Goal: Task Accomplishment & Management: Complete application form

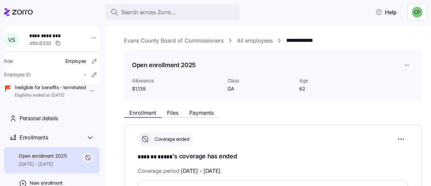
click at [128, 14] on span "Search across Zorro..." at bounding box center [148, 12] width 55 height 8
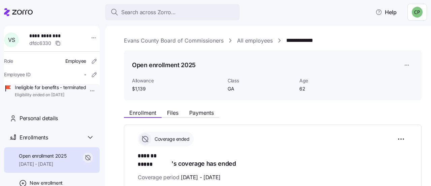
scroll to position [72, 0]
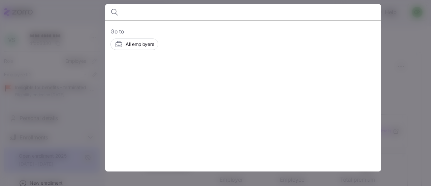
type input "y"
type input "[PERSON_NAME]"
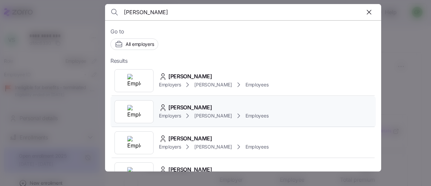
click at [199, 112] on div "Employers [PERSON_NAME] Employees" at bounding box center [214, 116] width 110 height 8
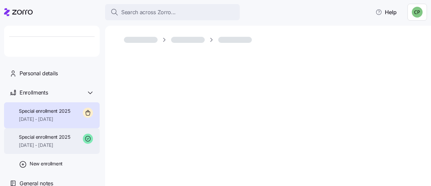
click at [43, 136] on span "Special enrollment 2025" at bounding box center [45, 136] width 52 height 7
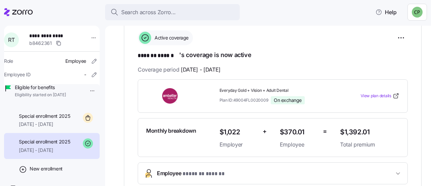
scroll to position [102, 0]
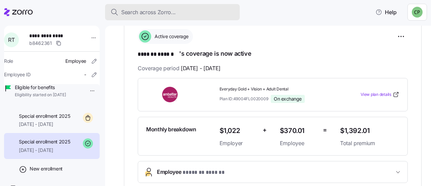
click at [133, 10] on span "Search across Zorro..." at bounding box center [148, 12] width 55 height 8
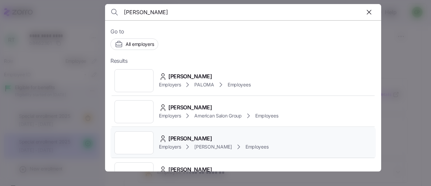
type input "dale"
click at [180, 135] on span "Dale Stillwagon Jr" at bounding box center [191, 138] width 44 height 8
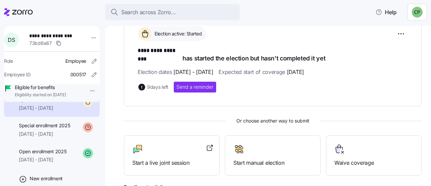
scroll to position [102, 0]
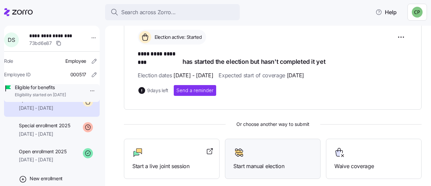
click at [301, 147] on div at bounding box center [273, 152] width 79 height 11
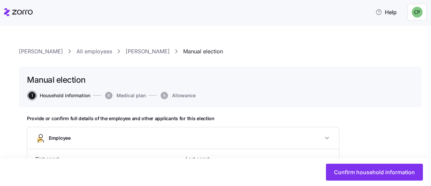
type input "****"
type input "**********"
type input "dstillwagon@daytonandrews.com"
type input "stilldmk02@aol.com"
type input "**********"
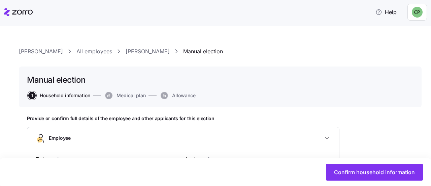
checkbox input "true"
type input "**********"
type input "(727) 692-8088"
type input "[DEMOGRAPHIC_DATA] citizen"
type input "CZU-FT"
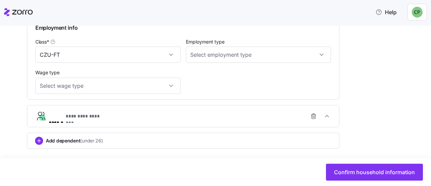
scroll to position [374, 0]
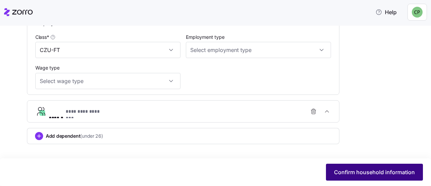
click at [361, 170] on span "Confirm household information" at bounding box center [374, 172] width 81 height 8
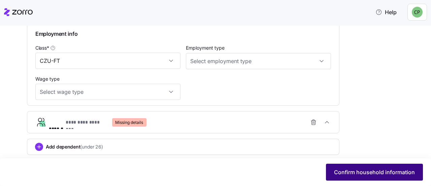
scroll to position [386, 0]
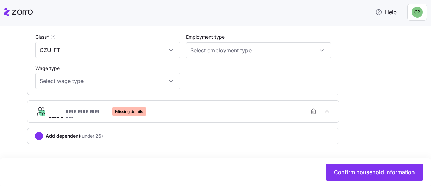
click at [292, 110] on div "**********" at bounding box center [186, 111] width 274 height 13
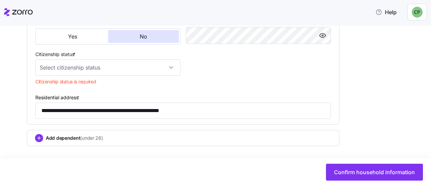
scroll to position [592, 0]
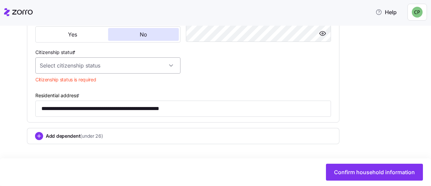
click at [137, 73] on input "Citizenship status *" at bounding box center [107, 65] width 145 height 16
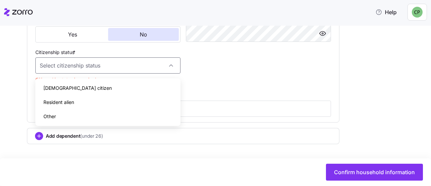
click at [72, 89] on div "[DEMOGRAPHIC_DATA] citizen" at bounding box center [108, 88] width 140 height 14
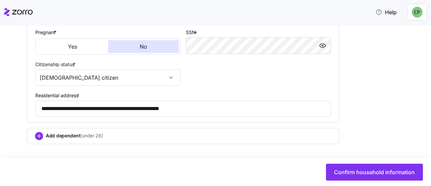
type input "[DEMOGRAPHIC_DATA] citizen"
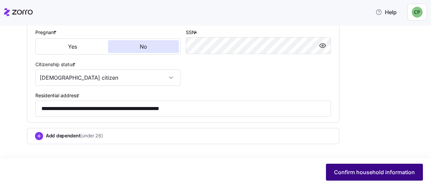
click at [343, 176] on button "Confirm household information" at bounding box center [374, 171] width 97 height 17
click at [374, 172] on span "Confirm household information" at bounding box center [374, 172] width 81 height 8
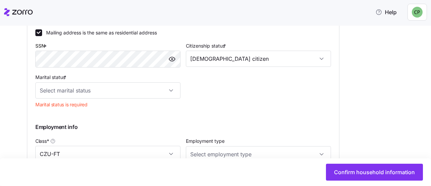
scroll to position [283, 0]
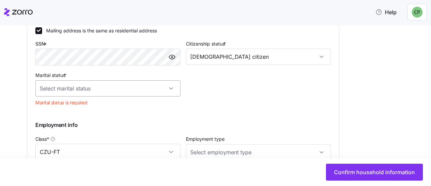
click at [125, 96] on input "Marital status *" at bounding box center [107, 88] width 145 height 16
click at [81, 124] on div "Married" at bounding box center [108, 124] width 140 height 14
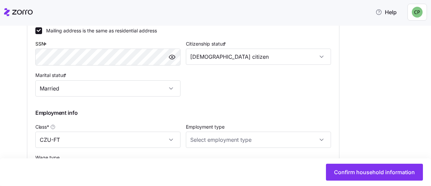
type input "Married"
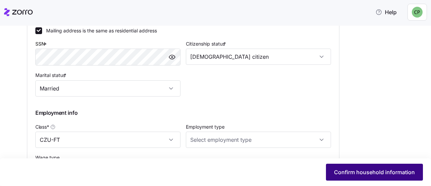
click at [347, 177] on button "Confirm household information" at bounding box center [374, 171] width 97 height 17
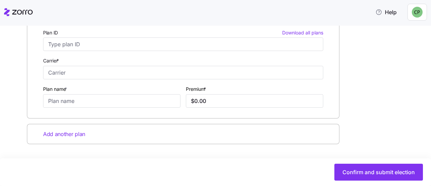
scroll to position [158, 0]
click at [64, 106] on input "Plan name *" at bounding box center [112, 100] width 138 height 13
drag, startPoint x: 212, startPoint y: 99, endPoint x: 179, endPoint y: 102, distance: 33.8
click at [179, 102] on div "Who is enrolled* Dale Stillwagon Jr Milinda Stillwagon Plan ID Download all pla…" at bounding box center [183, 54] width 286 height 112
type input "$1.00"
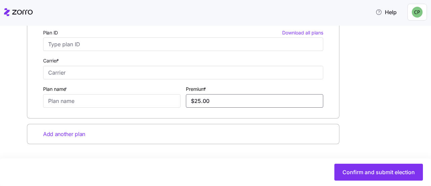
type input "$2.00"
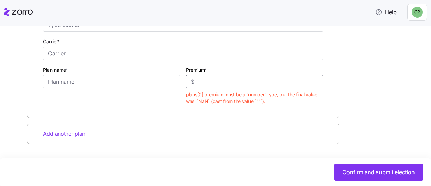
scroll to position [0, 0]
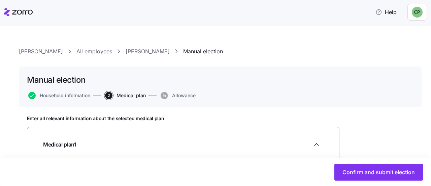
click at [178, 97] on span "Allowance" at bounding box center [184, 95] width 24 height 5
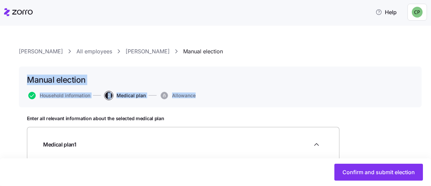
drag, startPoint x: 426, startPoint y: 53, endPoint x: 417, endPoint y: 103, distance: 50.7
click at [417, 103] on div "Dayton Andrews All employees Dale Stillwagon Jr Manual election Manual election…" at bounding box center [215, 106] width 431 height 160
click at [412, 90] on div "Manual election Household information 2 Medical plan Allowance" at bounding box center [220, 86] width 403 height 41
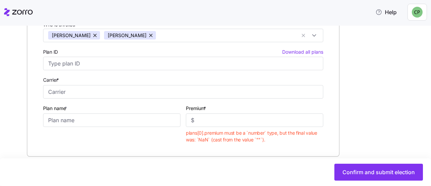
scroll to position [166, 0]
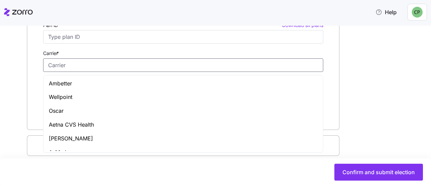
click at [69, 63] on input "Carrier *" at bounding box center [183, 64] width 280 height 13
click at [61, 89] on div "Ambetter" at bounding box center [183, 84] width 277 height 14
type input "Ambetter"
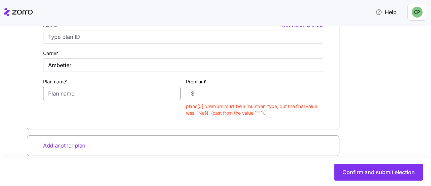
click at [58, 94] on input "Plan name *" at bounding box center [112, 93] width 138 height 13
type input "H"
click at [199, 95] on input "Premium *" at bounding box center [255, 93] width 138 height 13
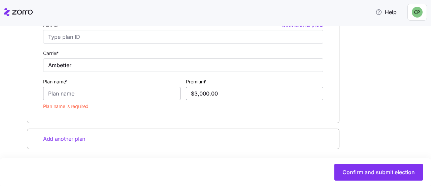
type input "$3,000.00"
click at [153, 92] on input "Plan name *" at bounding box center [112, 93] width 138 height 13
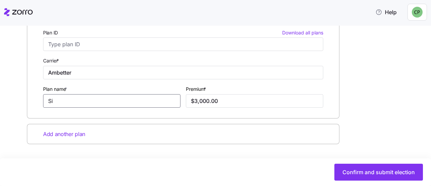
scroll to position [158, 0]
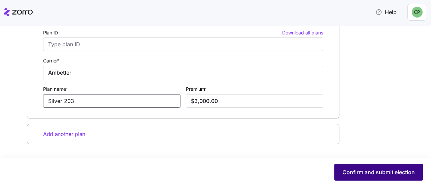
type input "Silver 203"
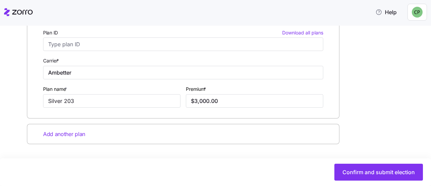
drag, startPoint x: 404, startPoint y: 172, endPoint x: 238, endPoint y: 172, distance: 165.5
click at [238, 172] on div "Confirm and submit election" at bounding box center [215, 171] width 417 height 17
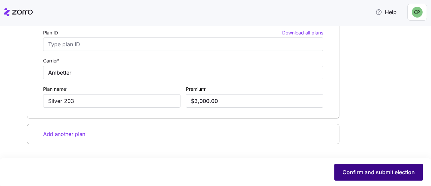
click at [362, 167] on button "Confirm and submit election" at bounding box center [379, 171] width 89 height 17
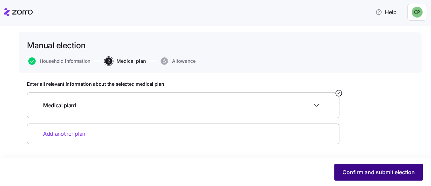
scroll to position [34, 0]
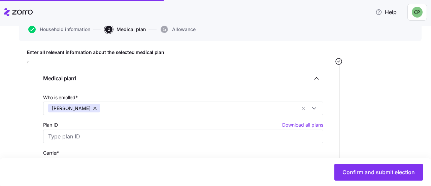
scroll to position [129, 0]
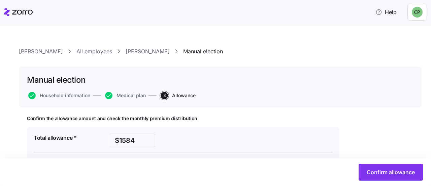
drag, startPoint x: 429, startPoint y: 69, endPoint x: 424, endPoint y: 132, distance: 63.6
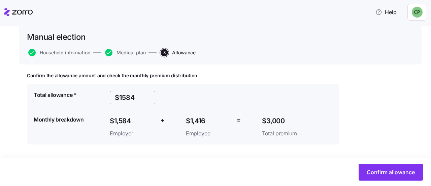
drag, startPoint x: 139, startPoint y: 98, endPoint x: 108, endPoint y: 100, distance: 30.7
click at [108, 100] on div "$1584" at bounding box center [132, 97] width 51 height 19
click at [121, 94] on input "$1584" at bounding box center [133, 97] width 46 height 13
drag, startPoint x: 137, startPoint y: 96, endPoint x: 110, endPoint y: 97, distance: 27.0
click at [110, 97] on input "$1584" at bounding box center [133, 97] width 46 height 13
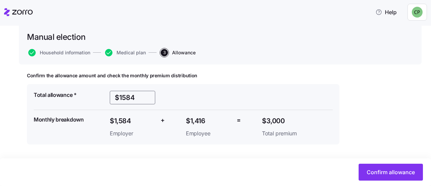
paste input "text"
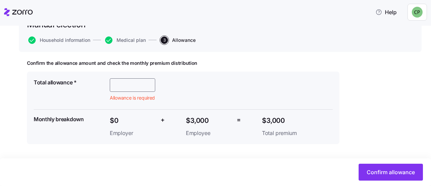
scroll to position [0, 0]
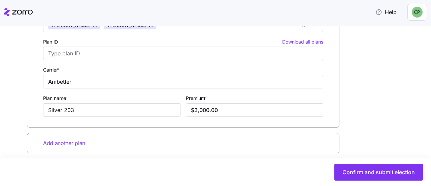
scroll to position [158, 0]
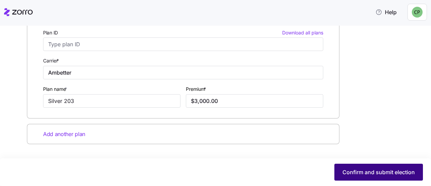
click at [358, 176] on button "Confirm and submit election" at bounding box center [379, 171] width 89 height 17
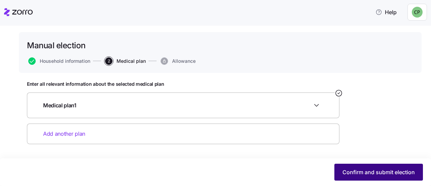
scroll to position [34, 0]
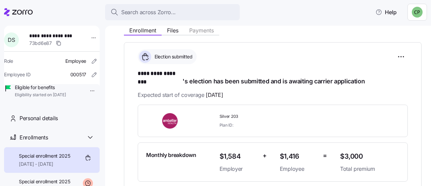
scroll to position [80, 0]
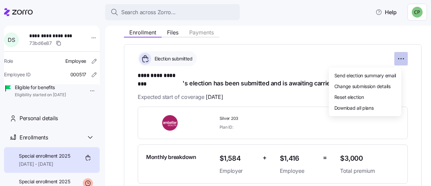
click at [394, 60] on html "**********" at bounding box center [215, 91] width 431 height 182
click at [349, 98] on span "Reset election" at bounding box center [350, 96] width 30 height 7
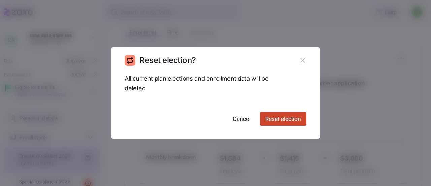
click at [280, 120] on span "Reset election" at bounding box center [284, 119] width 36 height 8
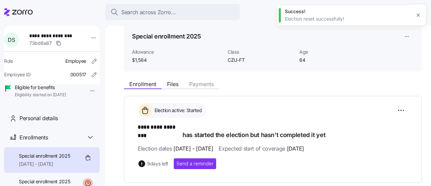
scroll to position [0, 0]
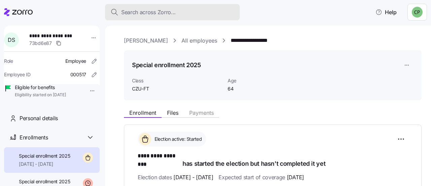
click at [150, 8] on span "Search across Zorro..." at bounding box center [148, 12] width 55 height 8
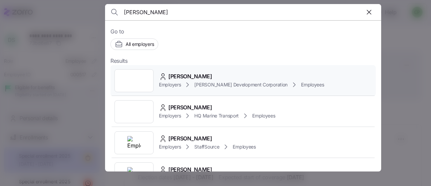
type input "jeff"
click at [171, 79] on span "Jeff Hutcheson" at bounding box center [191, 76] width 44 height 8
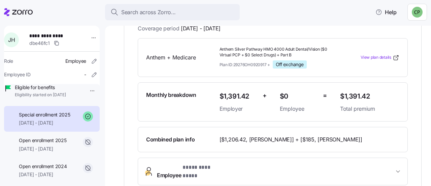
scroll to position [51, 0]
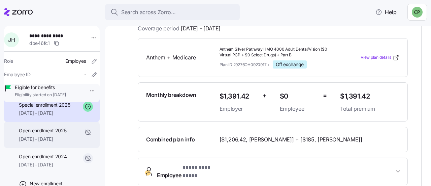
click at [34, 142] on span "01/01/2025 - 08/31/2025" at bounding box center [43, 139] width 48 height 7
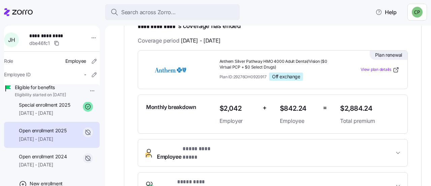
scroll to position [134, 0]
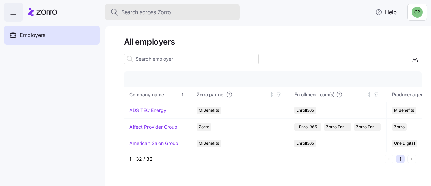
click at [140, 12] on span "Search across Zorro..." at bounding box center [148, 12] width 55 height 8
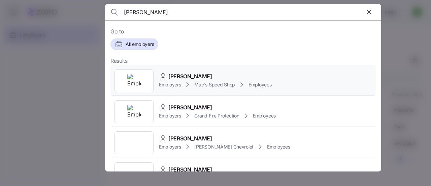
type input "[PERSON_NAME]"
click at [178, 87] on span "Employers" at bounding box center [170, 84] width 22 height 7
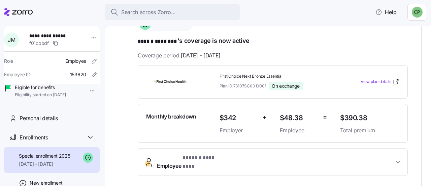
scroll to position [116, 0]
